Goal: Task Accomplishment & Management: Use online tool/utility

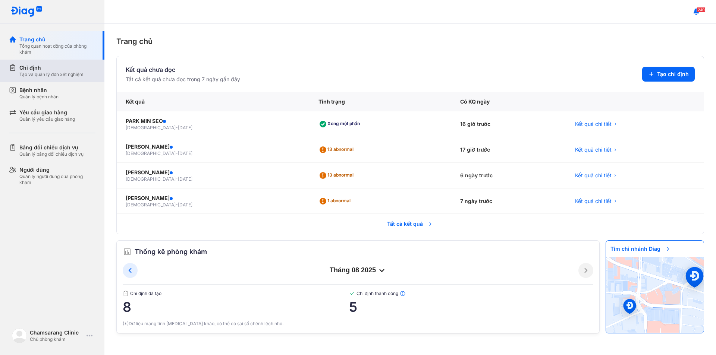
click at [30, 66] on div "Chỉ định" at bounding box center [51, 67] width 64 height 7
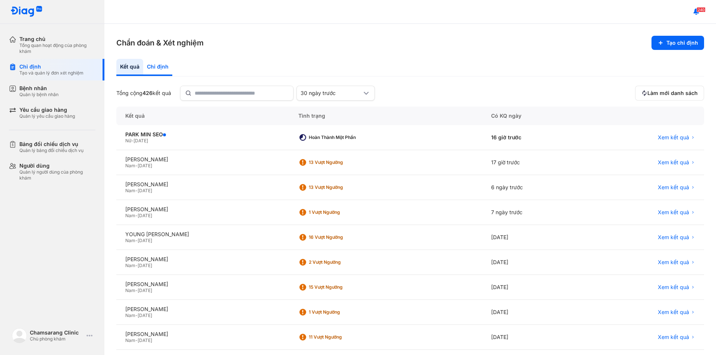
click at [158, 70] on div "Chỉ định" at bounding box center [157, 67] width 29 height 17
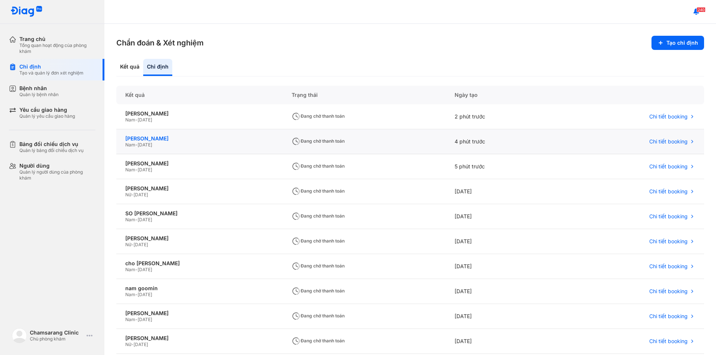
click at [157, 136] on div "[PERSON_NAME]" at bounding box center [199, 138] width 148 height 7
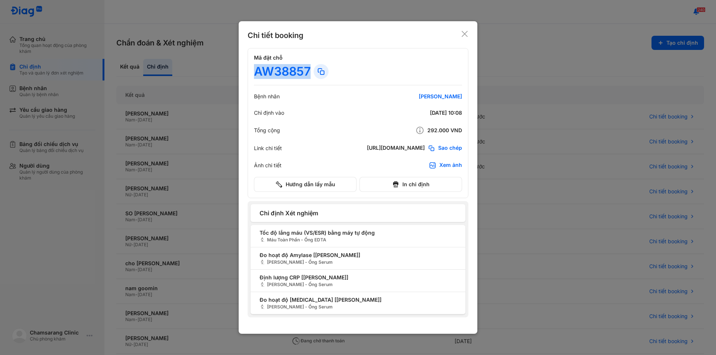
drag, startPoint x: 252, startPoint y: 70, endPoint x: 309, endPoint y: 71, distance: 57.1
click at [309, 71] on div "Mã đặt chỗ AW38857 Bệnh nhân [PERSON_NAME] Chỉ định vào [DATE] 10:08 Tổng cộng …" at bounding box center [358, 123] width 221 height 150
copy div "AW38857"
click at [464, 34] on use at bounding box center [464, 34] width 6 height 6
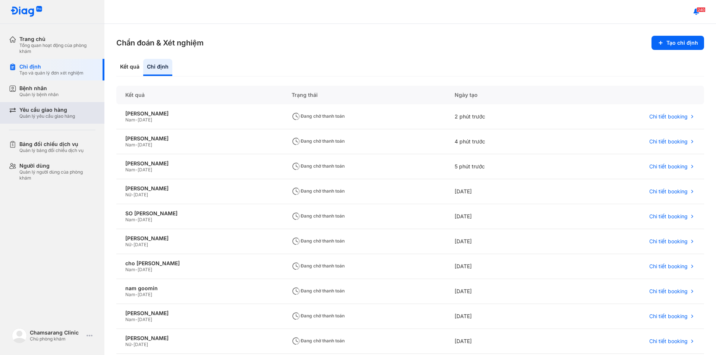
click at [49, 111] on div "Yêu cầu giao hàng" at bounding box center [47, 110] width 56 height 7
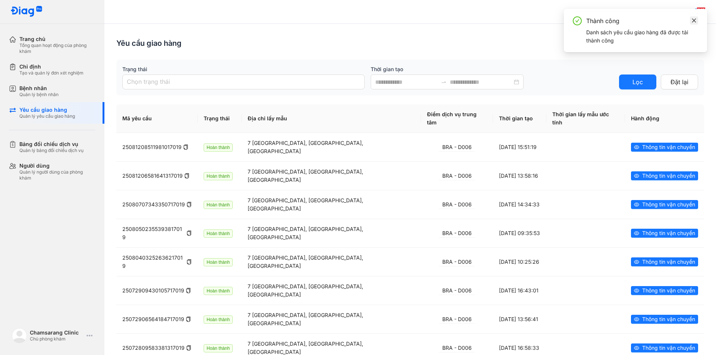
click at [696, 21] on link at bounding box center [694, 20] width 8 height 8
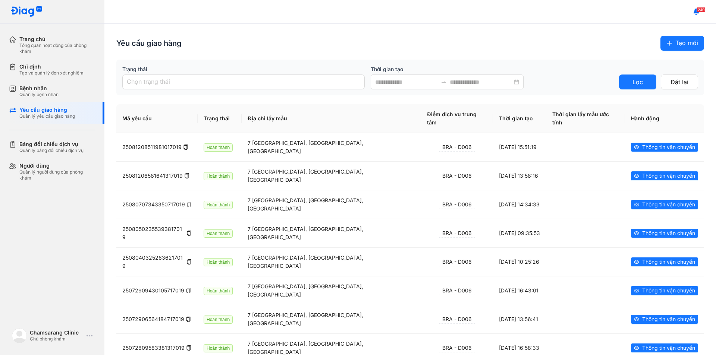
click at [678, 43] on span "Tạo mới" at bounding box center [686, 42] width 23 height 9
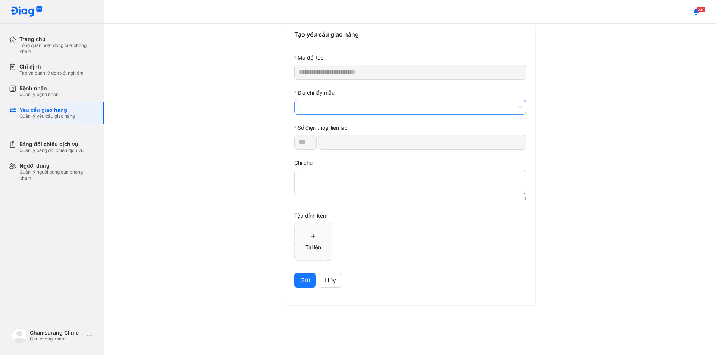
click at [333, 103] on span at bounding box center [410, 107] width 223 height 14
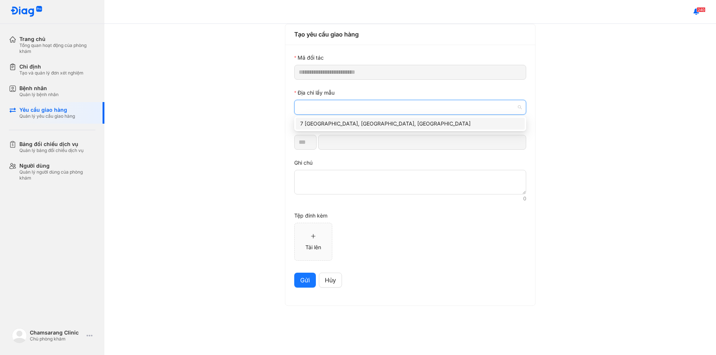
click at [329, 125] on div "7 [GEOGRAPHIC_DATA], [GEOGRAPHIC_DATA], [GEOGRAPHIC_DATA]" at bounding box center [410, 124] width 220 height 8
type input "*********"
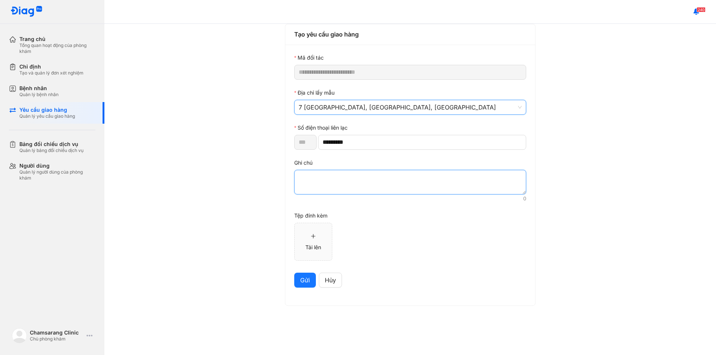
click at [328, 177] on textarea at bounding box center [410, 182] width 232 height 25
paste textarea "*******"
type textarea "*******"
click at [304, 282] on span "Gửi" at bounding box center [305, 280] width 10 height 9
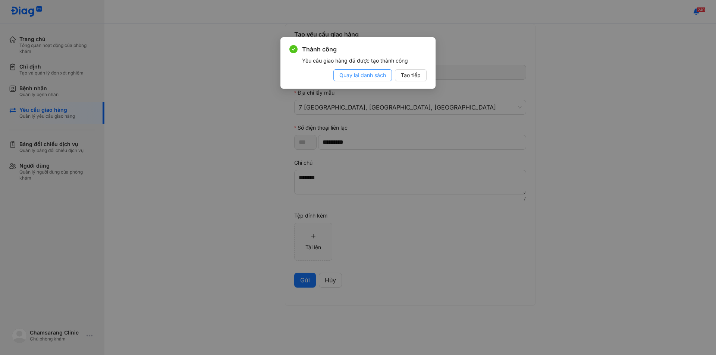
click at [363, 76] on span "Quay lại danh sách" at bounding box center [362, 75] width 47 height 8
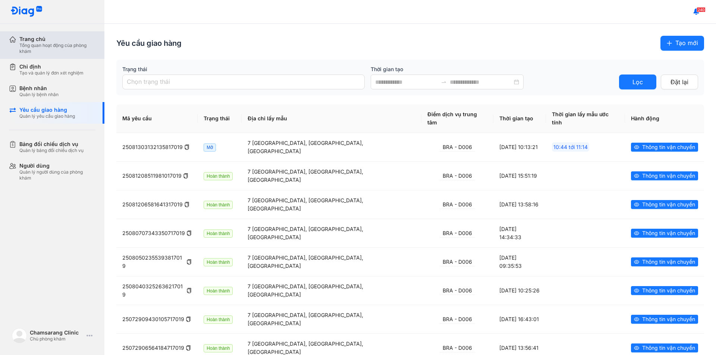
click at [51, 47] on div "Tổng quan hoạt động của phòng khám" at bounding box center [57, 48] width 76 height 12
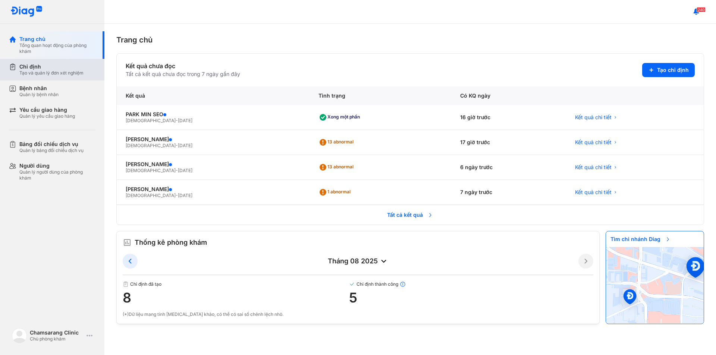
click at [35, 68] on div "Chỉ định" at bounding box center [51, 66] width 64 height 7
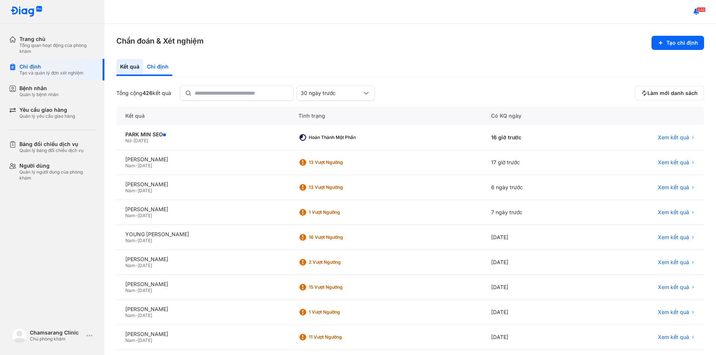
click at [161, 65] on div "Chỉ định" at bounding box center [157, 67] width 29 height 17
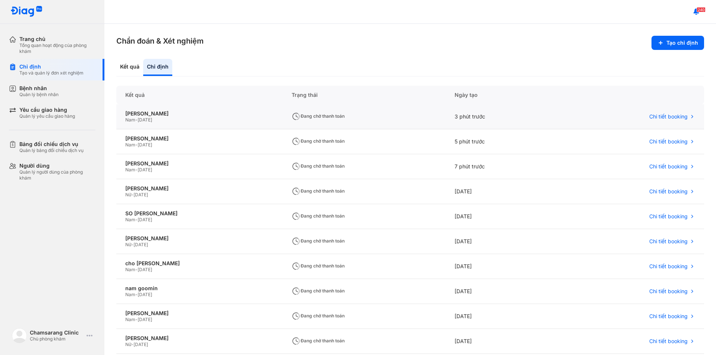
click at [152, 118] on span "[DATE]" at bounding box center [145, 120] width 15 height 6
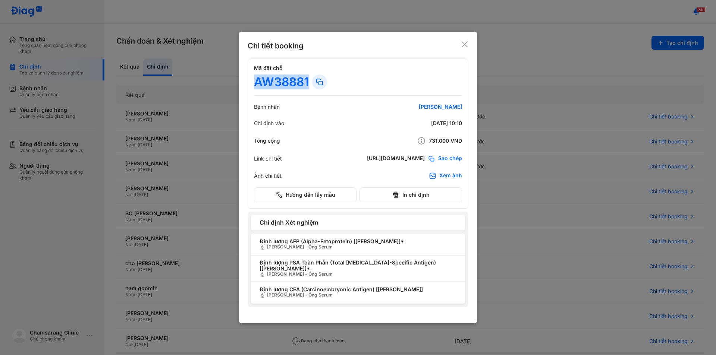
drag, startPoint x: 247, startPoint y: 80, endPoint x: 309, endPoint y: 78, distance: 62.3
click at [309, 78] on div "Chi tiết booking Mã đặt chỗ AW38881 Bệnh nhân [PERSON_NAME] Chỉ định vào [DATE]…" at bounding box center [358, 178] width 239 height 292
copy div "AW38881"
click at [467, 45] on icon at bounding box center [464, 44] width 7 height 7
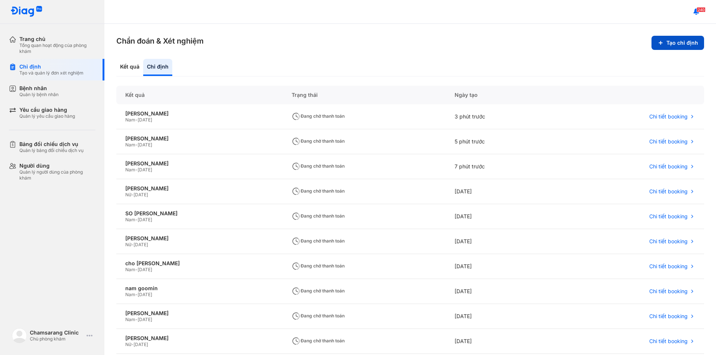
click at [667, 44] on button "Tạo chỉ định" at bounding box center [677, 43] width 53 height 14
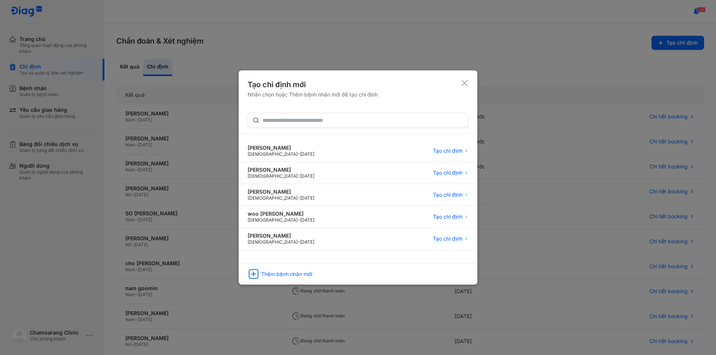
click at [461, 82] on icon at bounding box center [464, 82] width 7 height 7
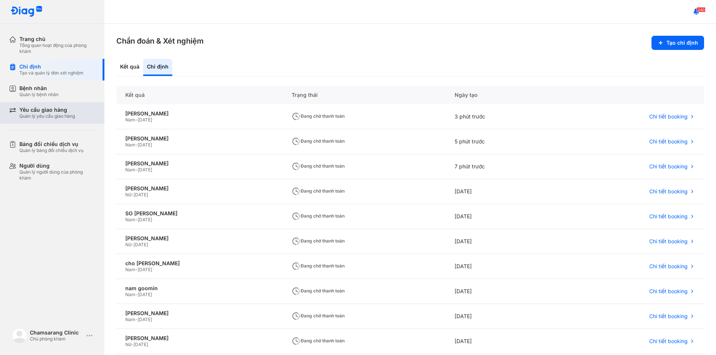
click at [58, 109] on div "Yêu cầu giao hàng" at bounding box center [47, 110] width 56 height 7
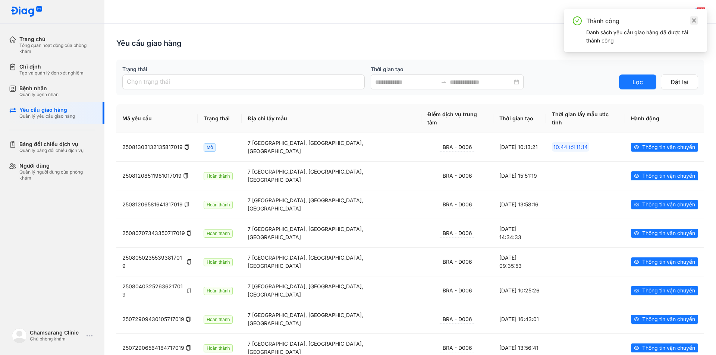
click at [694, 21] on icon "close" at bounding box center [694, 20] width 4 height 4
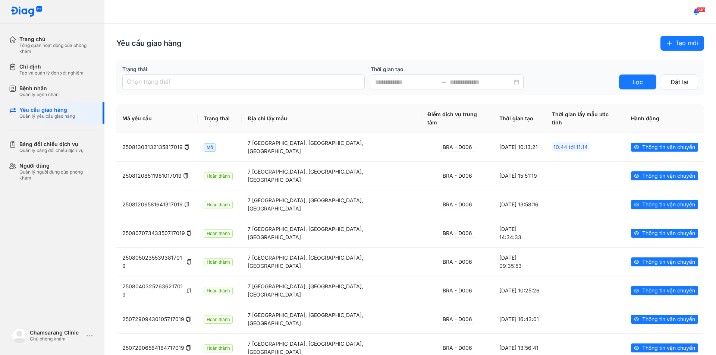
click at [675, 47] on span "Tạo mới" at bounding box center [686, 42] width 23 height 9
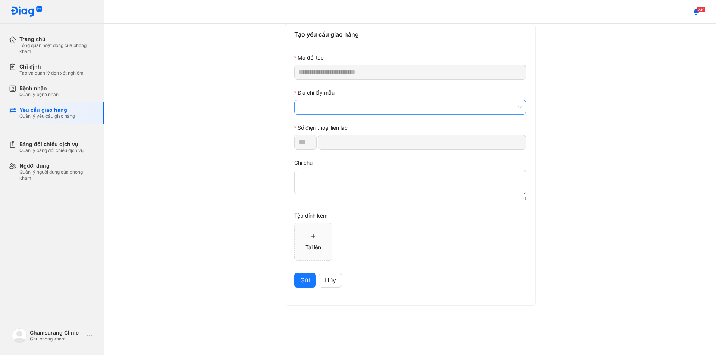
click at [316, 108] on span at bounding box center [410, 107] width 223 height 14
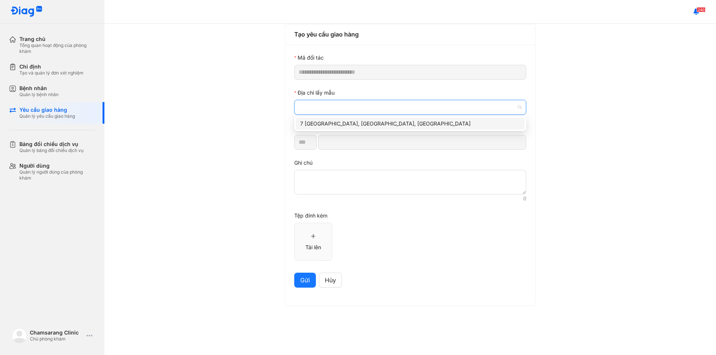
click at [349, 126] on div "7 [GEOGRAPHIC_DATA], [GEOGRAPHIC_DATA], [GEOGRAPHIC_DATA]" at bounding box center [410, 124] width 220 height 8
type input "*********"
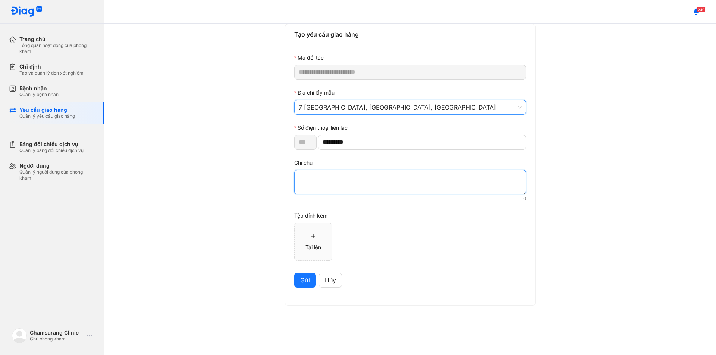
click at [332, 178] on textarea at bounding box center [410, 182] width 232 height 25
paste textarea "*******"
type textarea "*******"
click at [305, 282] on span "Gửi" at bounding box center [305, 280] width 10 height 9
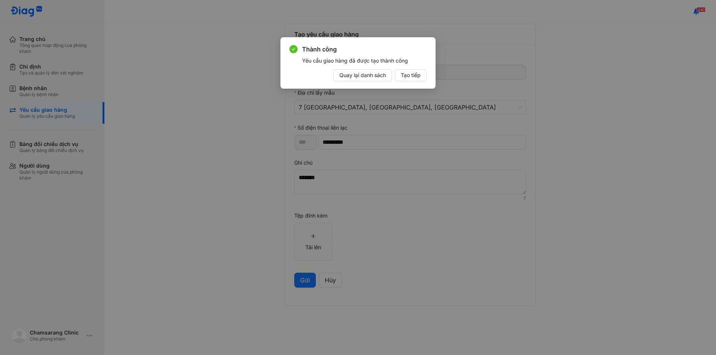
click at [368, 70] on button "Quay lại danh sách" at bounding box center [362, 75] width 59 height 12
